Goal: Navigation & Orientation: Go to known website

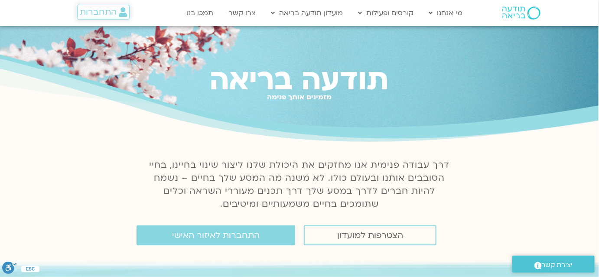
click at [101, 8] on span "התחברות" at bounding box center [98, 12] width 37 height 10
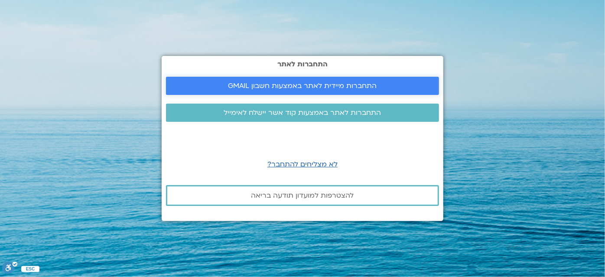
click at [246, 85] on span "התחברות מיידית לאתר באמצעות חשבון GMAIL" at bounding box center [302, 86] width 149 height 8
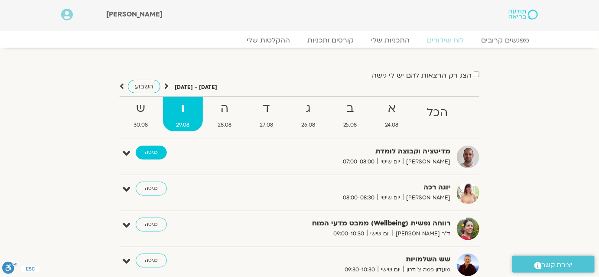
click at [149, 147] on link "כניסה" at bounding box center [151, 153] width 31 height 14
